Goal: Transaction & Acquisition: Subscribe to service/newsletter

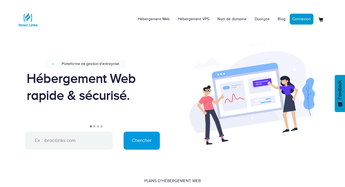
click at [94, 125] on div "Conçu pour une gestion facile du site web. Nouveau Plateforme de gestion d'entr…" at bounding box center [302, 95] width 826 height 74
click at [94, 125] on li "2" at bounding box center [94, 126] width 2 height 2
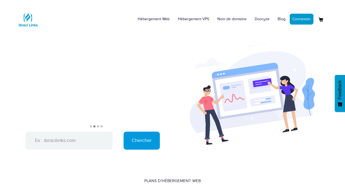
click at [97, 126] on li "3" at bounding box center [98, 126] width 2 height 2
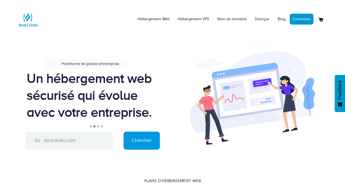
click at [99, 126] on li "3" at bounding box center [98, 126] width 2 height 2
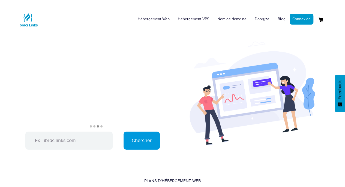
click at [101, 126] on li "4" at bounding box center [101, 126] width 2 height 2
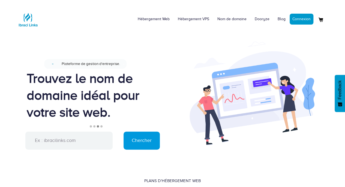
click at [101, 126] on li "4" at bounding box center [101, 126] width 2 height 2
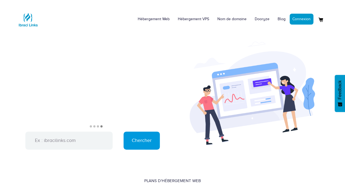
click at [90, 127] on li "1" at bounding box center [91, 126] width 2 height 2
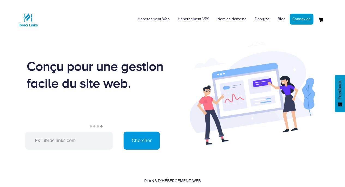
click at [90, 127] on li "1" at bounding box center [91, 126] width 2 height 2
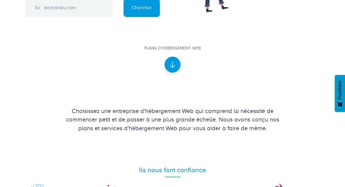
click at [175, 66] on icon at bounding box center [172, 64] width 6 height 6
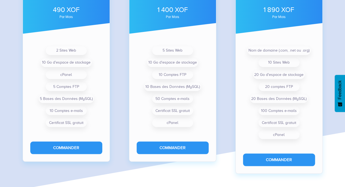
scroll to position [445, 0]
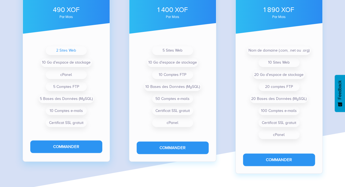
click at [71, 49] on li "2 Sites Web" at bounding box center [66, 50] width 41 height 9
click at [83, 33] on div "Starter 490 XOF par mois" at bounding box center [66, 4] width 87 height 57
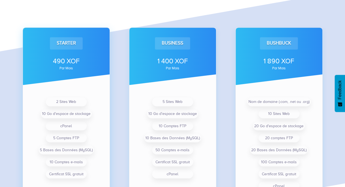
scroll to position [393, 0]
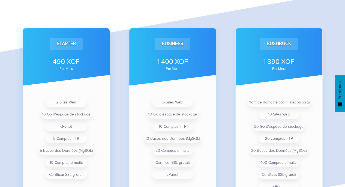
click at [76, 60] on div "490 XOF" at bounding box center [66, 62] width 72 height 10
click at [76, 64] on div "490 XOF" at bounding box center [66, 62] width 72 height 10
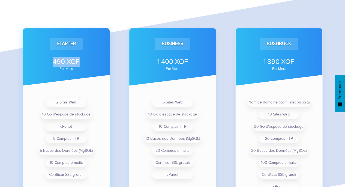
click at [76, 64] on div "490 XOF" at bounding box center [66, 62] width 72 height 10
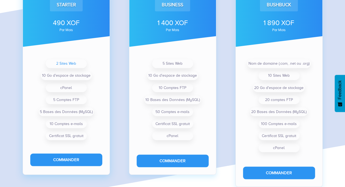
click at [73, 65] on li "2 Sites Web" at bounding box center [66, 63] width 41 height 9
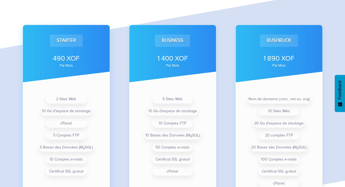
click at [73, 62] on div "490 XOF" at bounding box center [66, 58] width 72 height 10
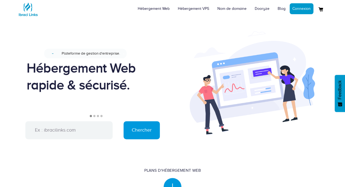
scroll to position [0, 0]
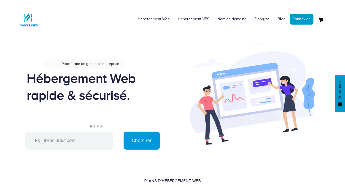
click at [95, 125] on li "2" at bounding box center [94, 126] width 2 height 2
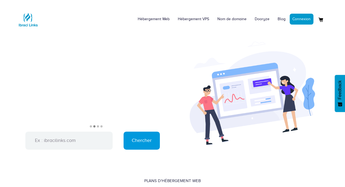
click at [97, 125] on li "3" at bounding box center [98, 126] width 2 height 2
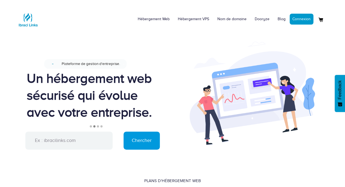
click at [98, 125] on li "3" at bounding box center [98, 126] width 2 height 2
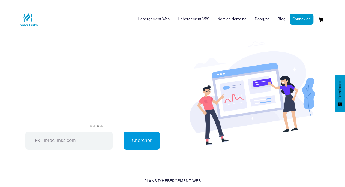
click at [104, 125] on ul "1 2 3 4" at bounding box center [96, 128] width 138 height 6
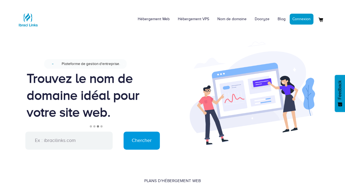
click at [101, 126] on li "4" at bounding box center [101, 126] width 2 height 2
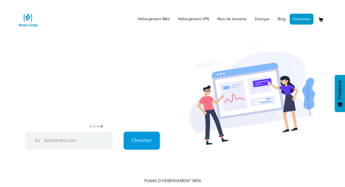
click at [89, 126] on ul "1 2 3 4" at bounding box center [96, 128] width 138 height 6
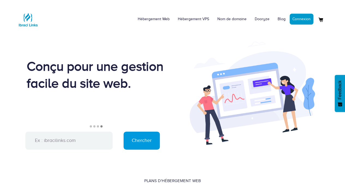
click at [91, 126] on li "1" at bounding box center [91, 126] width 2 height 2
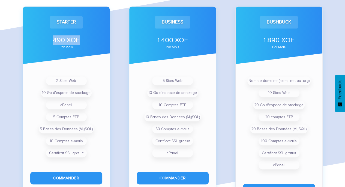
scroll to position [440, 0]
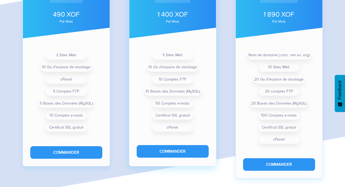
click at [163, 16] on div "1 400 XOF" at bounding box center [173, 15] width 72 height 10
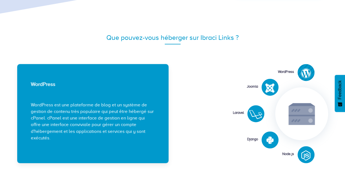
scroll to position [624, 0]
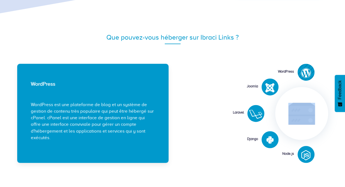
drag, startPoint x: 305, startPoint y: 76, endPoint x: 283, endPoint y: 77, distance: 21.8
click at [283, 77] on div "WordPress [GEOGRAPHIC_DATA] [GEOGRAPHIC_DATA] [GEOGRAPHIC_DATA]" at bounding box center [252, 113] width 151 height 99
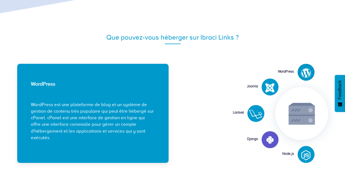
click at [267, 137] on icon at bounding box center [269, 140] width 7 height 8
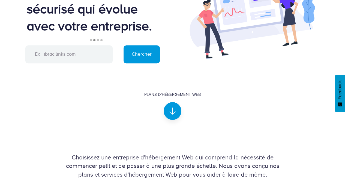
scroll to position [0, 0]
